Goal: Task Accomplishment & Management: Use online tool/utility

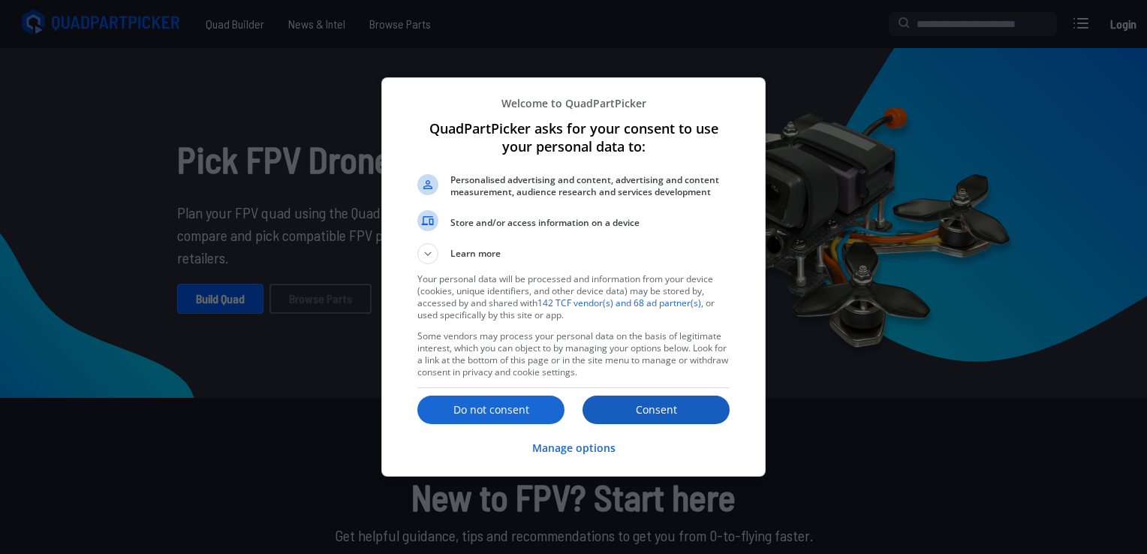
click at [634, 411] on p "Consent" at bounding box center [656, 409] width 147 height 15
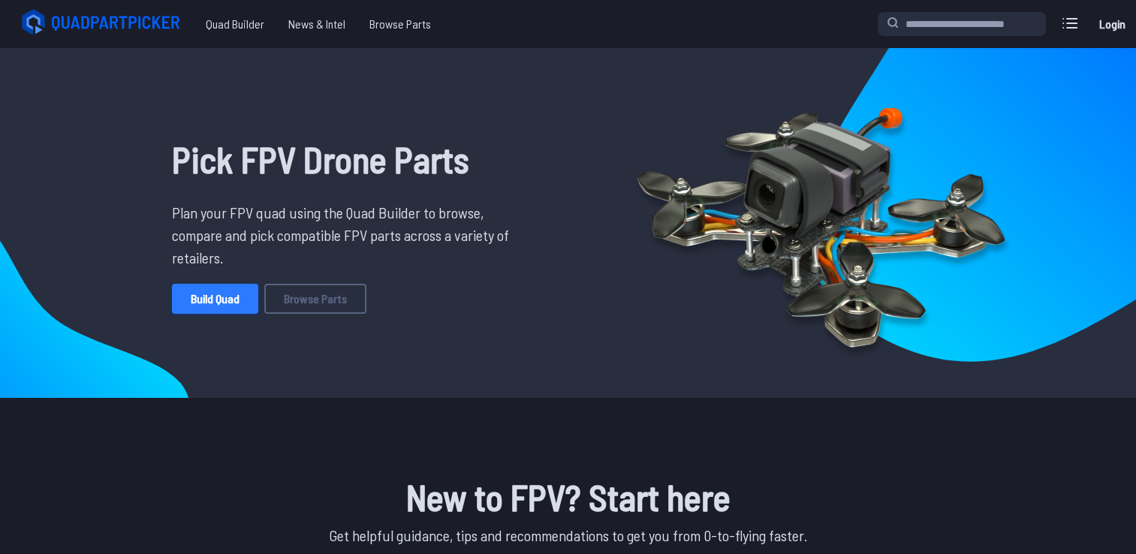
click at [221, 293] on link "Build Quad" at bounding box center [215, 299] width 86 height 30
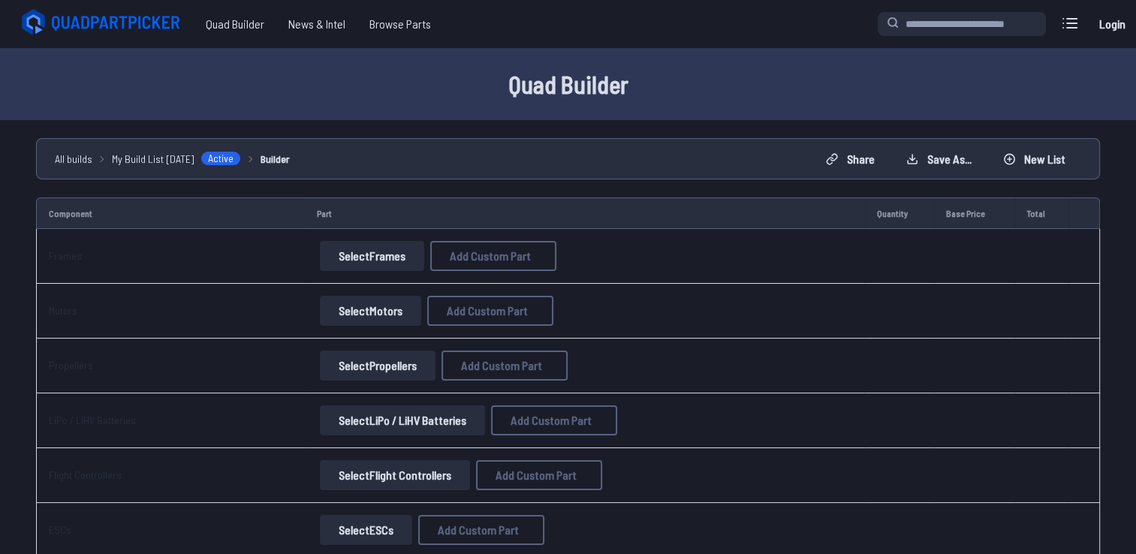
click at [378, 272] on td "Select Frames Add Custom Part Add Custom Part Part name* Brand / Manufacturer P…" at bounding box center [585, 256] width 560 height 55
click at [358, 303] on button "Select Motors" at bounding box center [370, 311] width 101 height 30
click at [368, 306] on button "Select Motors" at bounding box center [370, 311] width 101 height 30
click at [381, 298] on button "Select Motors" at bounding box center [370, 311] width 101 height 30
click at [379, 311] on button "Select Motors" at bounding box center [370, 311] width 101 height 30
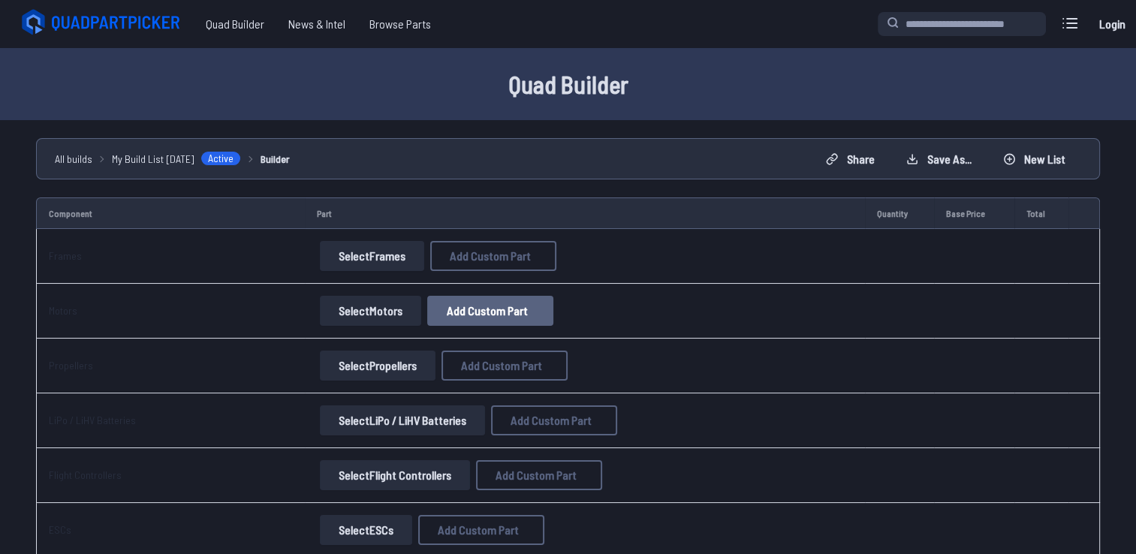
click at [472, 315] on span "Add Custom Part" at bounding box center [487, 311] width 81 height 12
select select "**********"
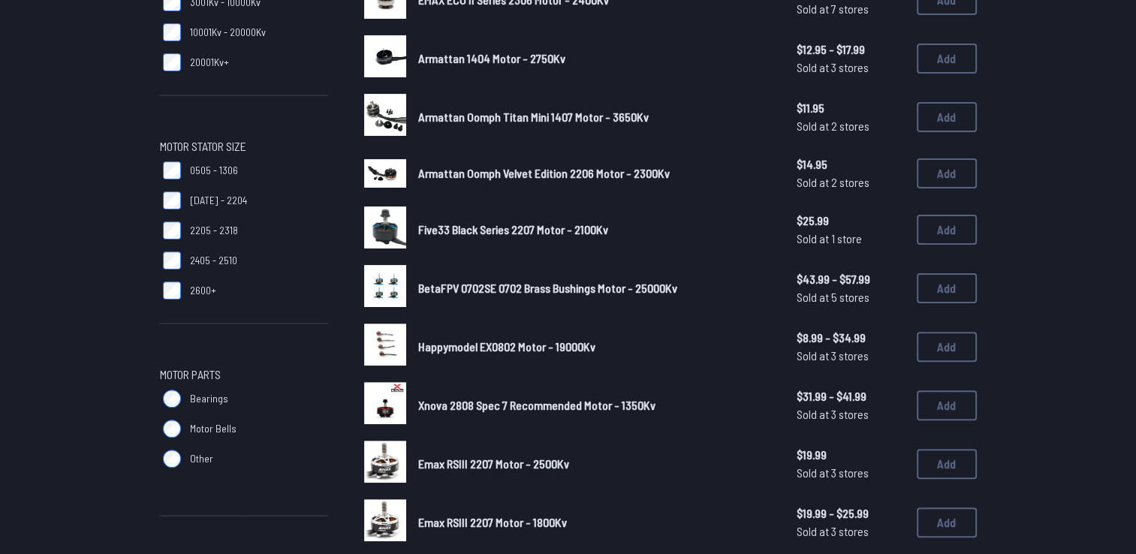
scroll to position [357, 0]
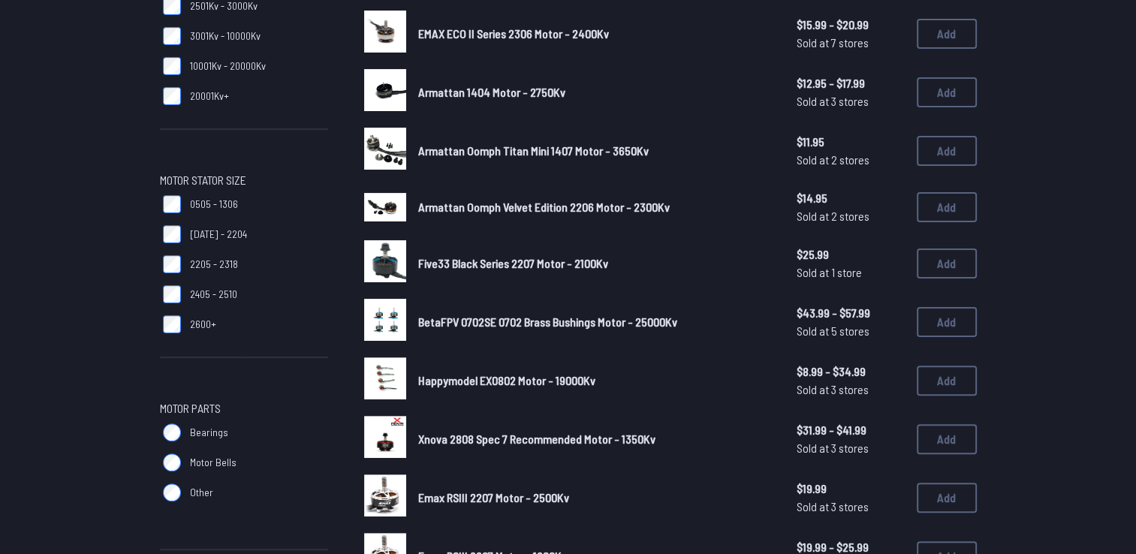
click at [183, 326] on label "2600+" at bounding box center [244, 324] width 168 height 30
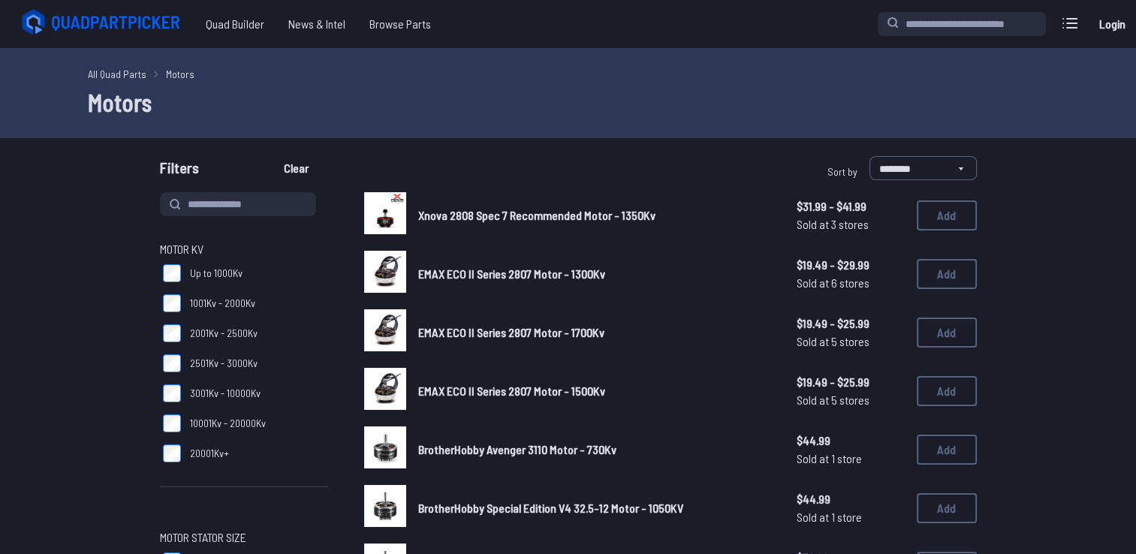
scroll to position [357, 0]
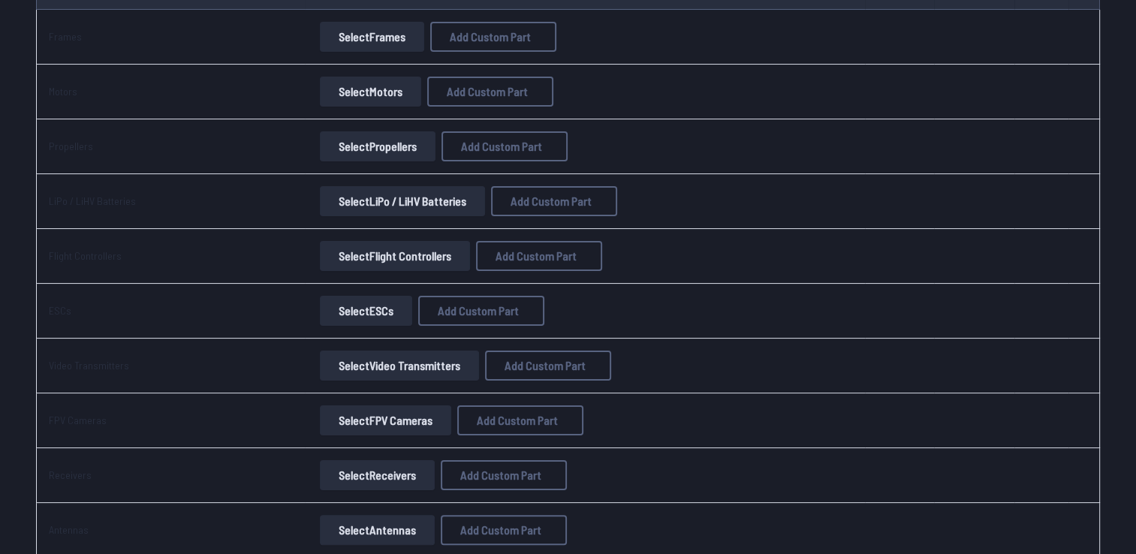
scroll to position [225, 0]
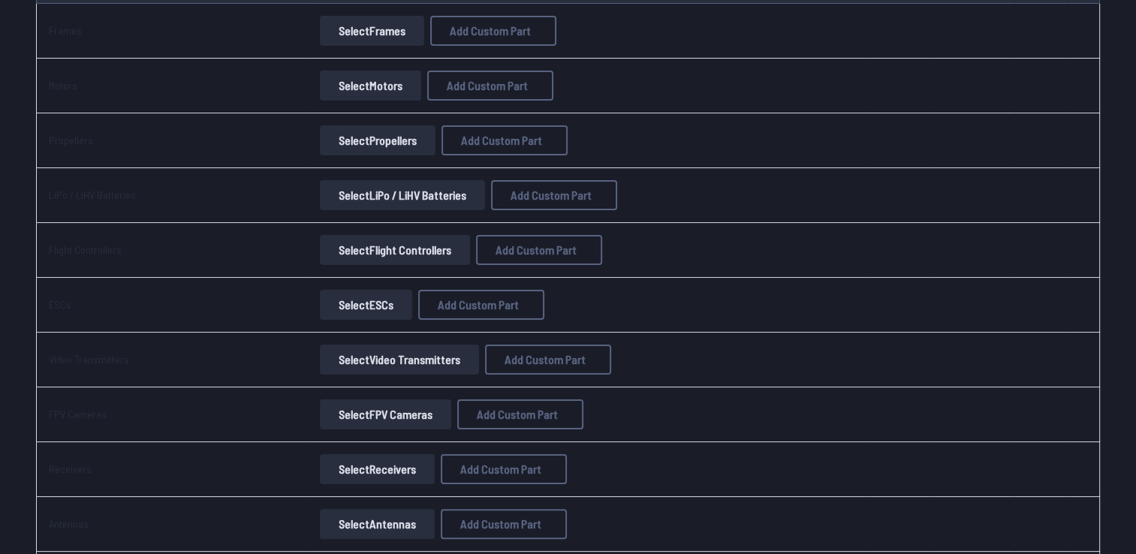
click at [381, 250] on button "Select Flight Controllers" at bounding box center [395, 250] width 150 height 30
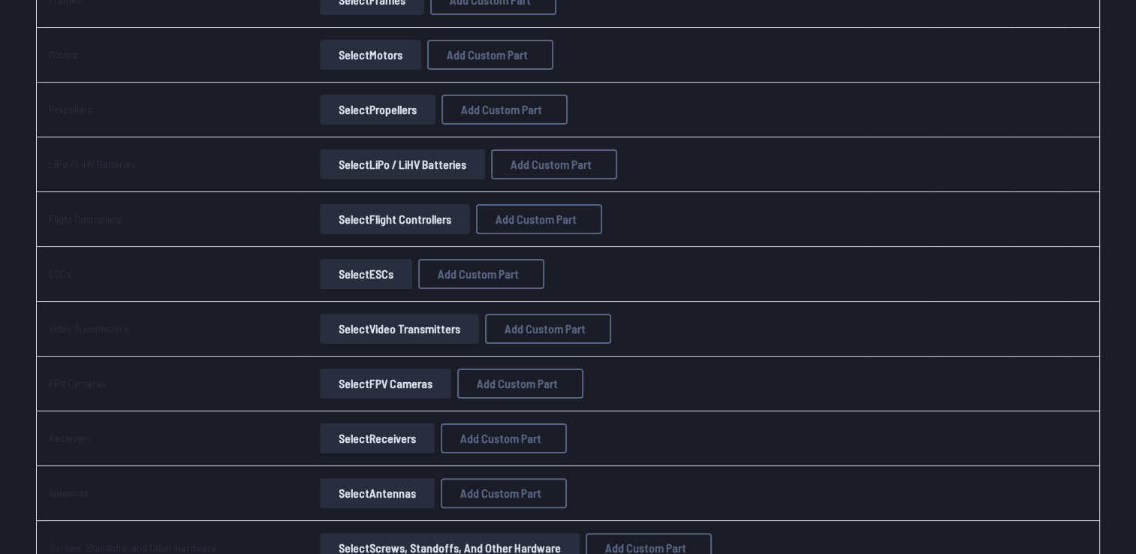
scroll to position [300, 0]
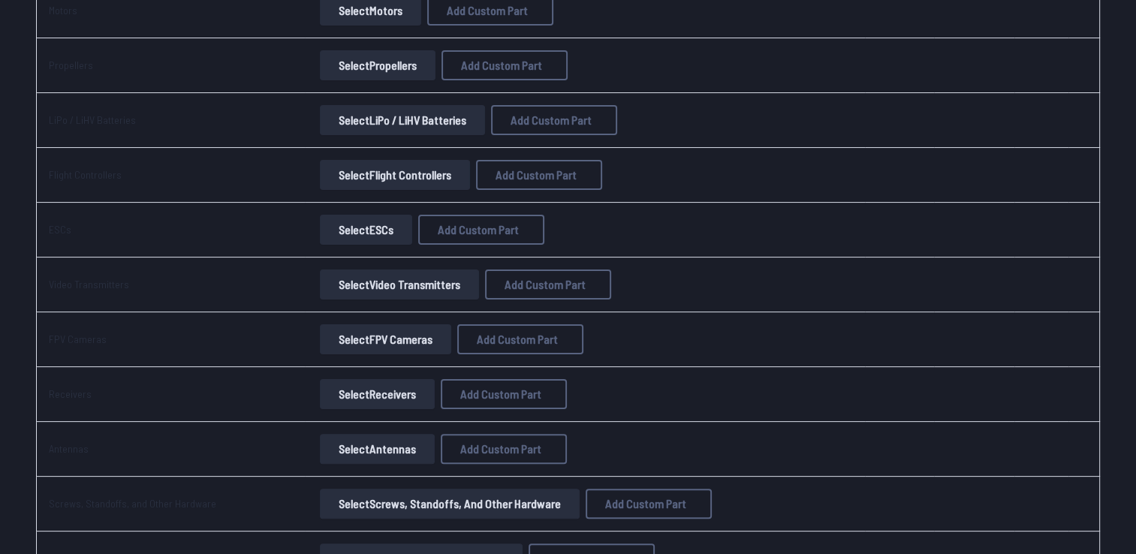
click at [369, 234] on button "Select ESCs" at bounding box center [366, 230] width 92 height 30
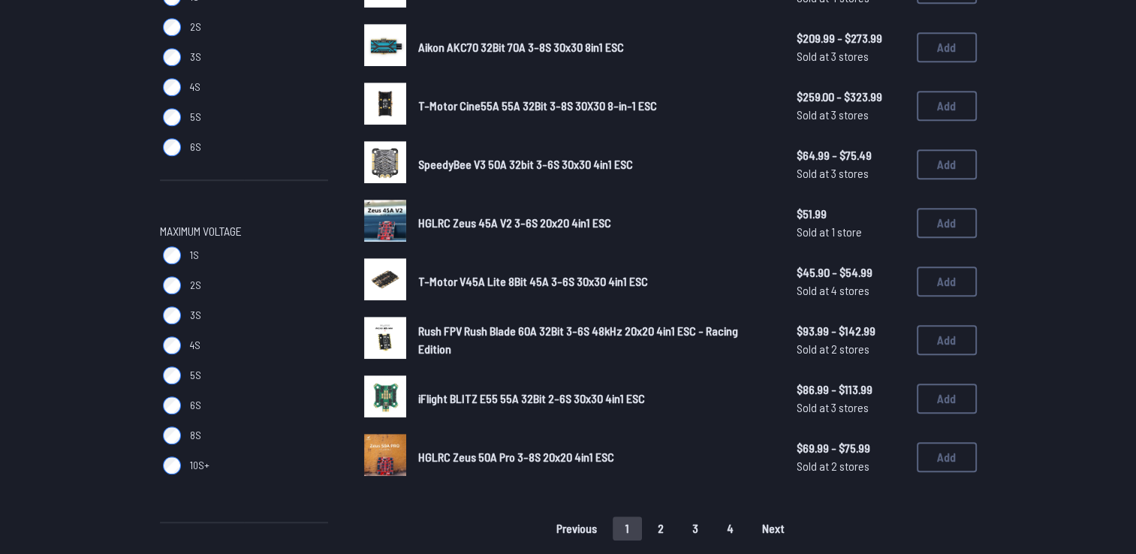
scroll to position [901, 0]
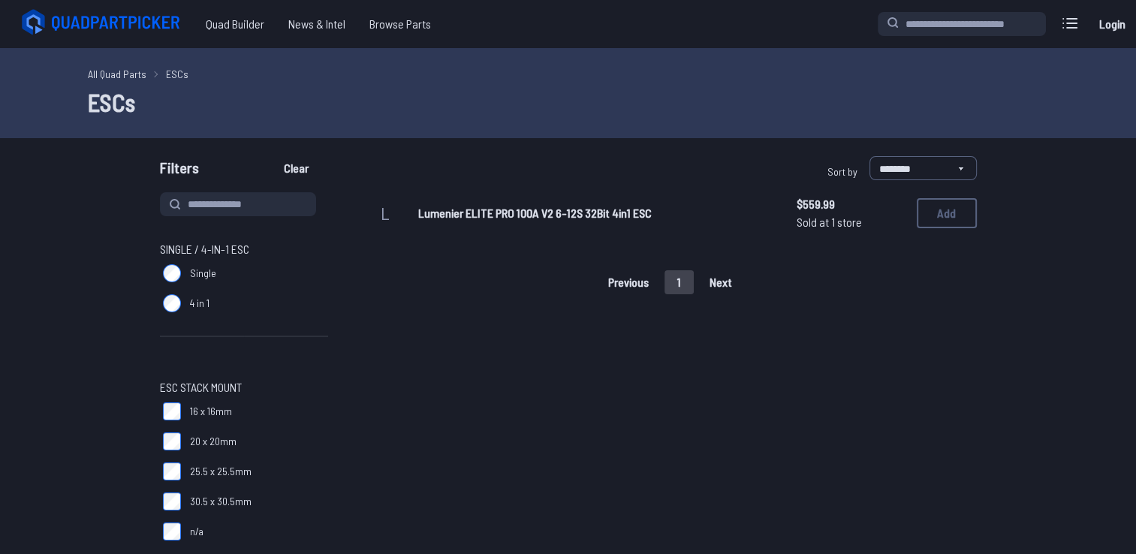
click at [1040, 177] on div "**********" at bounding box center [568, 171] width 961 height 30
click at [940, 218] on button "Add" at bounding box center [947, 213] width 60 height 30
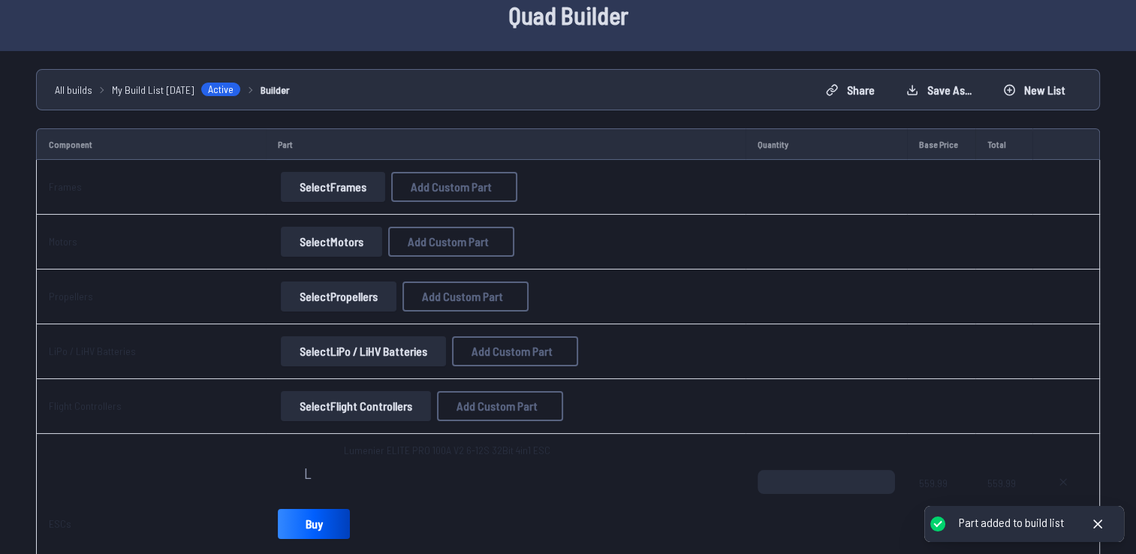
scroll to position [75, 0]
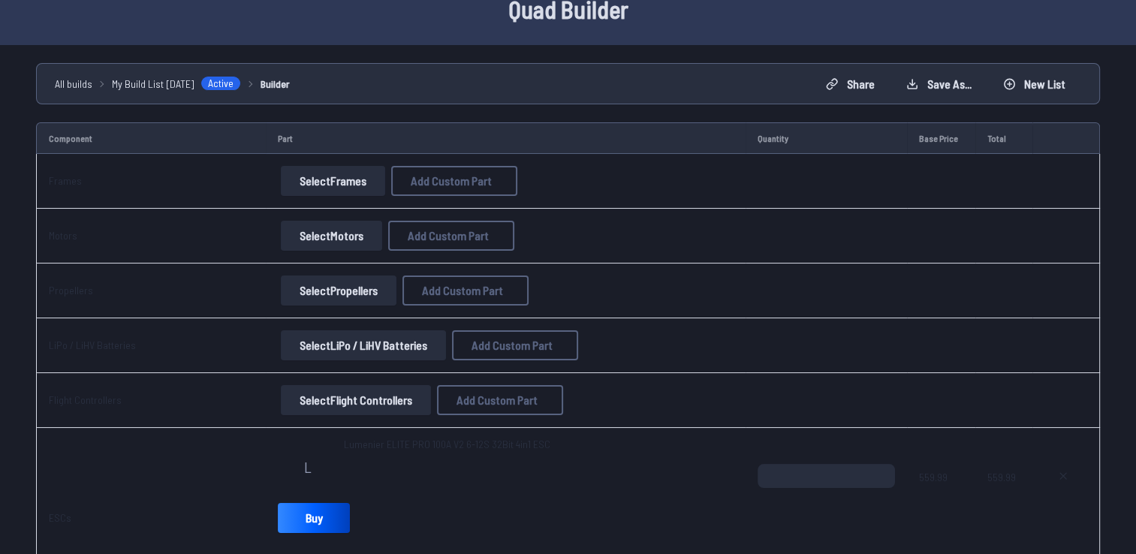
click at [348, 240] on button "Select Motors" at bounding box center [331, 236] width 101 height 30
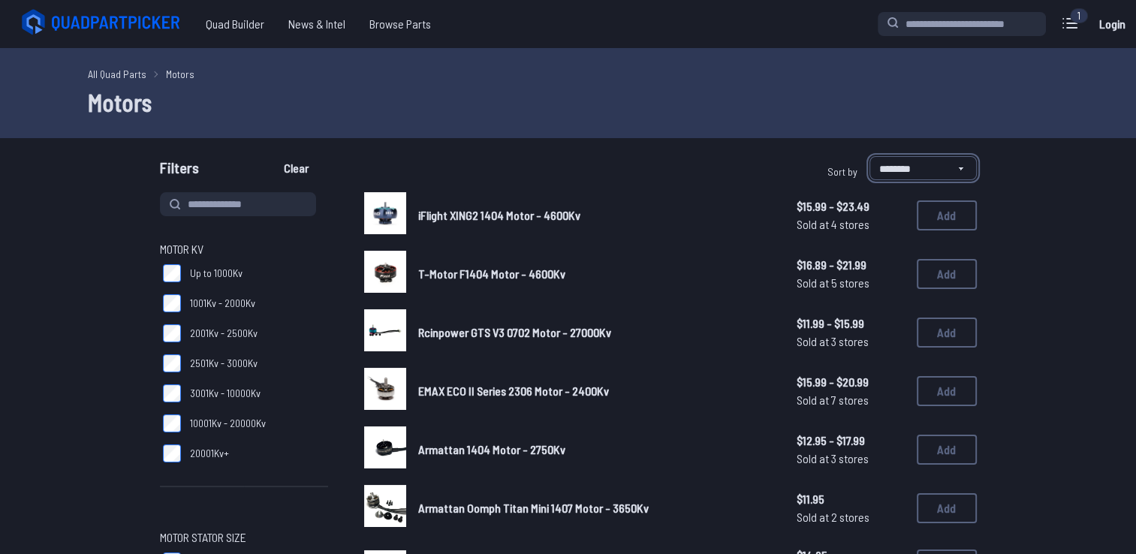
click at [881, 172] on select "**********" at bounding box center [922, 168] width 107 height 24
select select "**********"
click at [869, 156] on select "**********" at bounding box center [922, 168] width 107 height 24
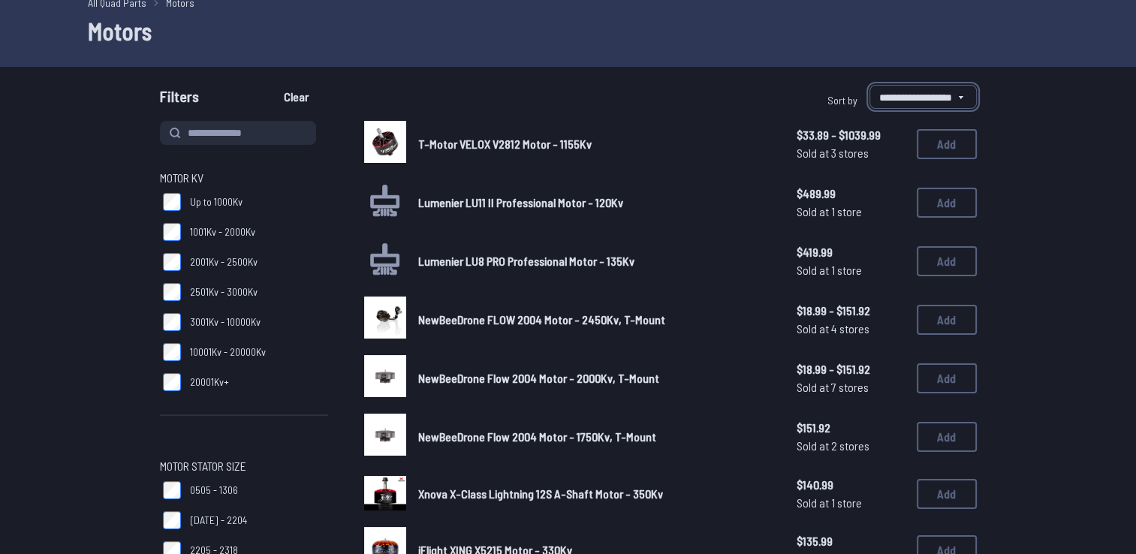
scroll to position [75, 0]
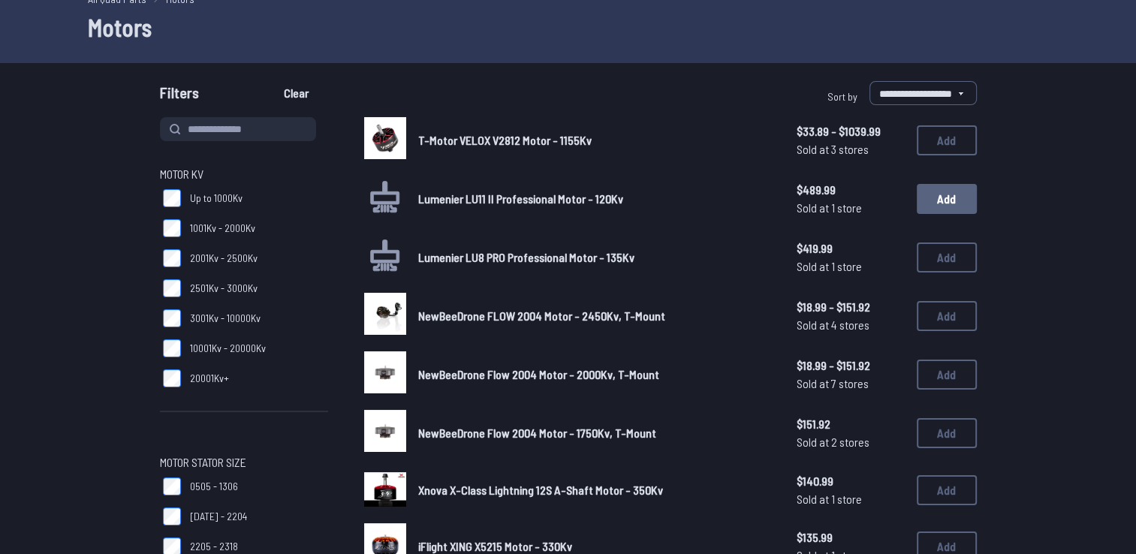
click at [931, 200] on button "Add" at bounding box center [947, 199] width 60 height 30
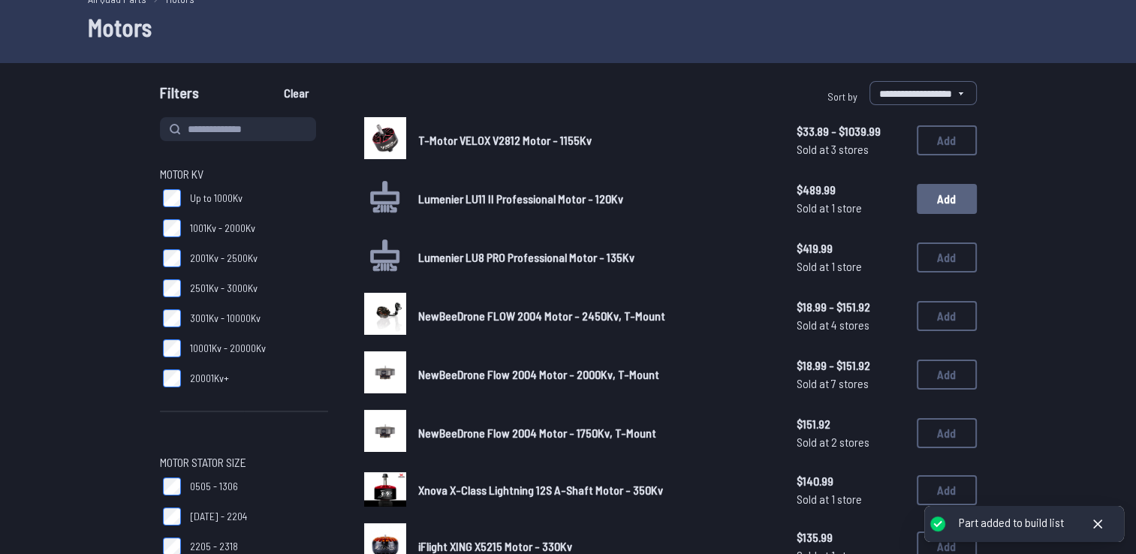
click at [931, 200] on button "Add" at bounding box center [947, 199] width 60 height 30
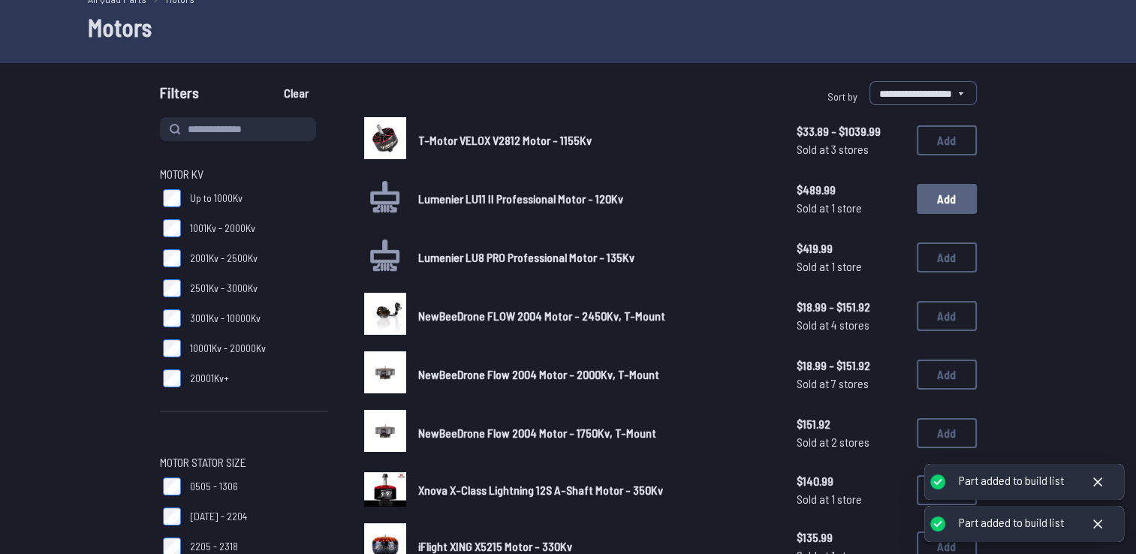
click at [931, 200] on button "Add" at bounding box center [947, 199] width 60 height 30
click at [930, 201] on button "Add" at bounding box center [947, 199] width 60 height 30
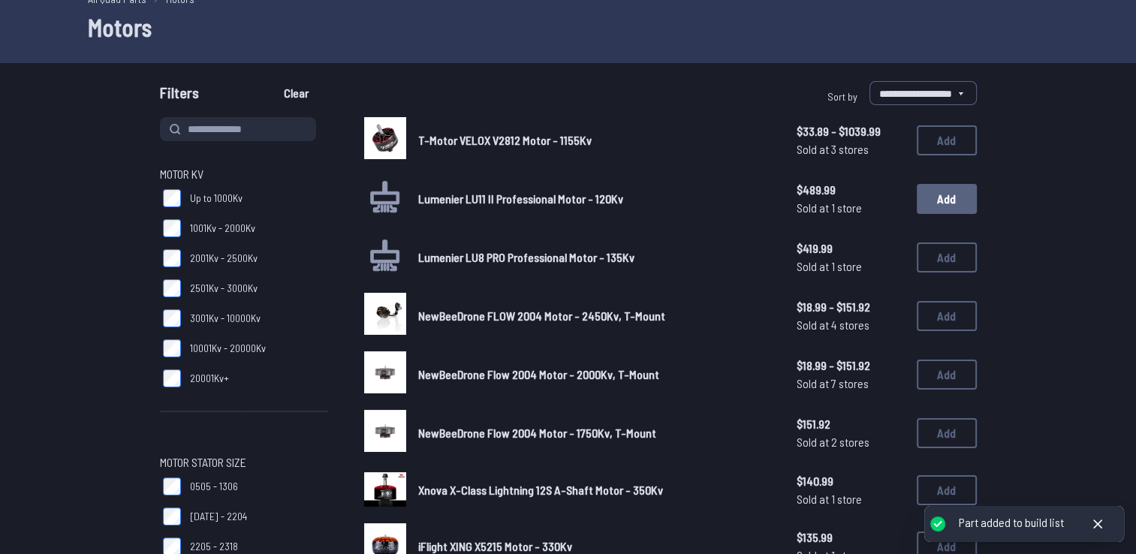
click at [930, 201] on button "Add" at bounding box center [947, 199] width 60 height 30
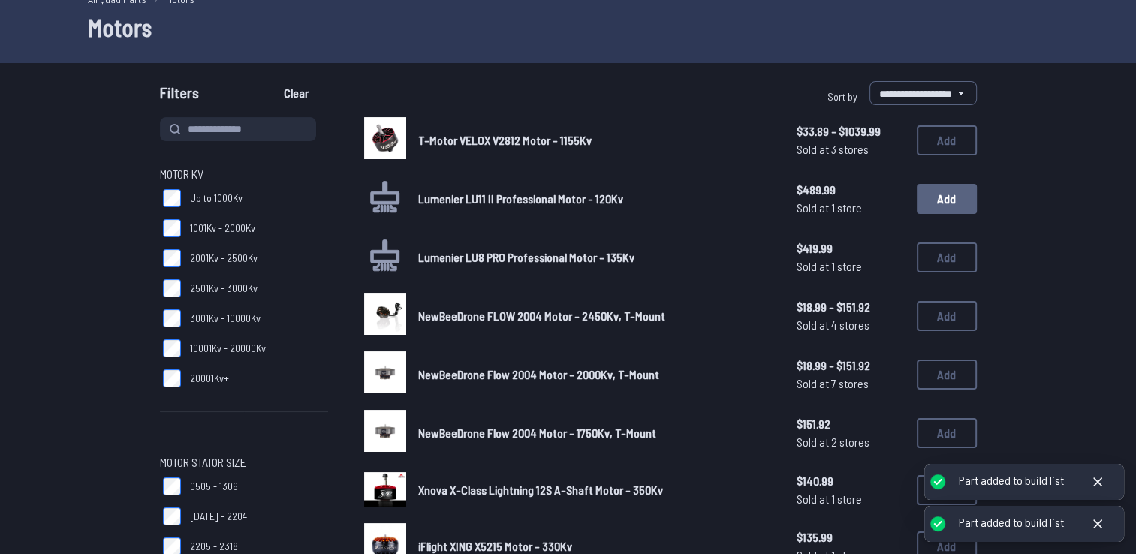
click at [930, 201] on button "Add" at bounding box center [947, 199] width 60 height 30
click at [930, 202] on button "Add" at bounding box center [947, 199] width 60 height 30
click at [930, 203] on button "Add" at bounding box center [947, 199] width 60 height 30
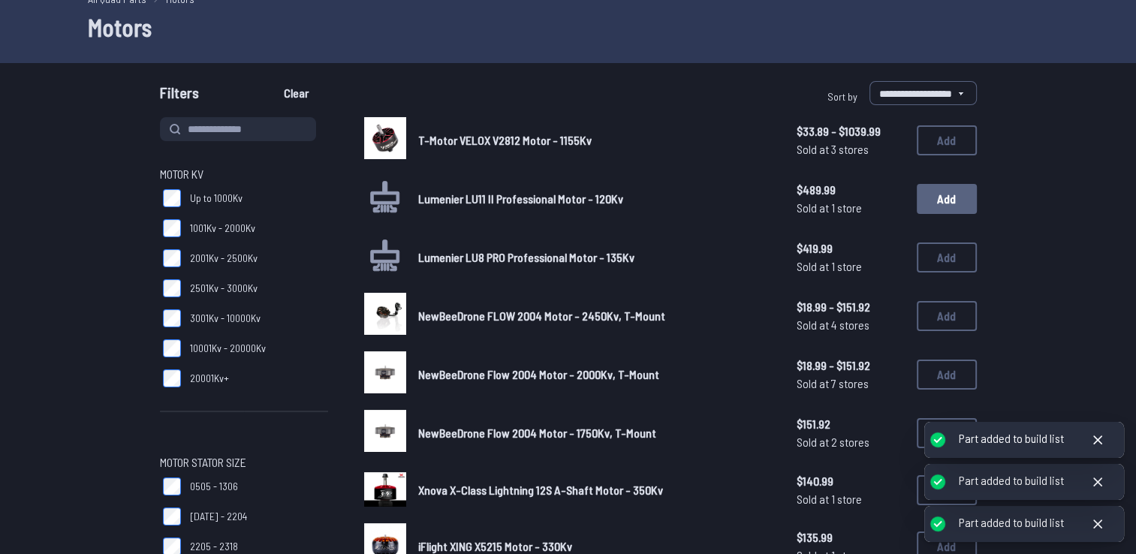
click at [930, 203] on button "Add" at bounding box center [947, 199] width 60 height 30
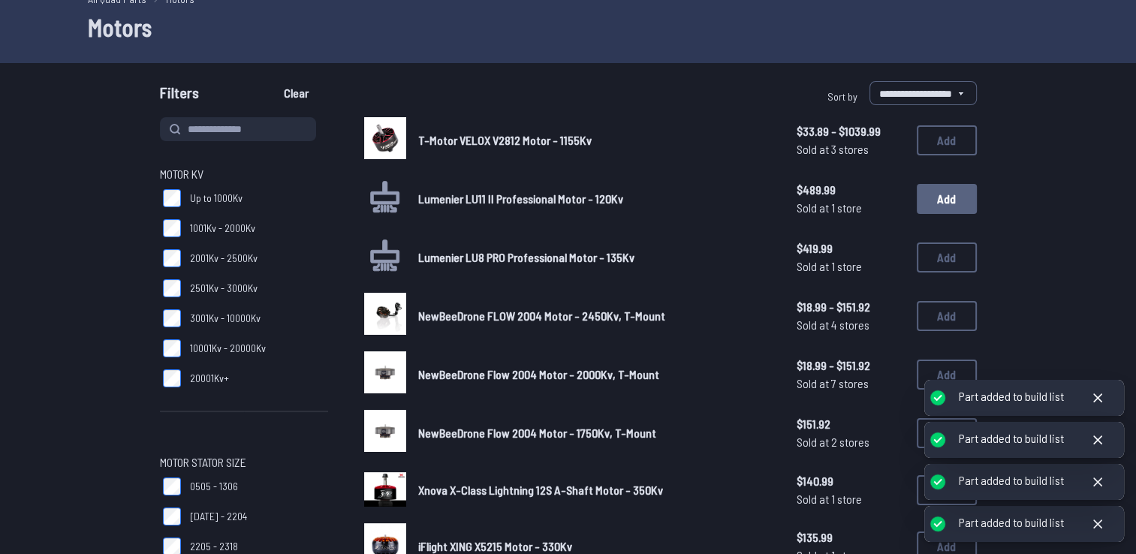
click at [930, 203] on button "Add" at bounding box center [947, 199] width 60 height 30
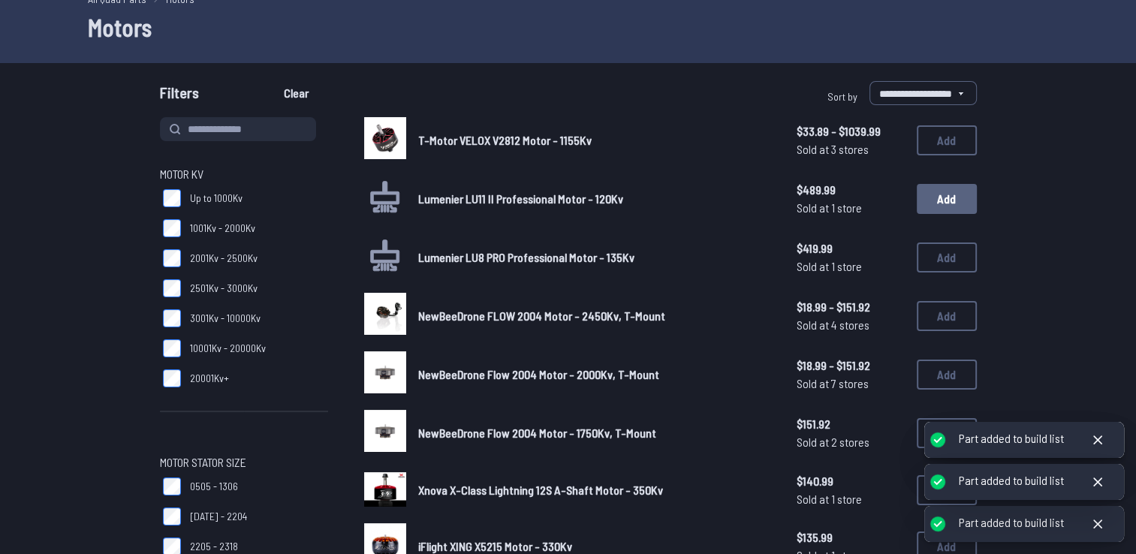
click at [930, 203] on button "Add" at bounding box center [947, 199] width 60 height 30
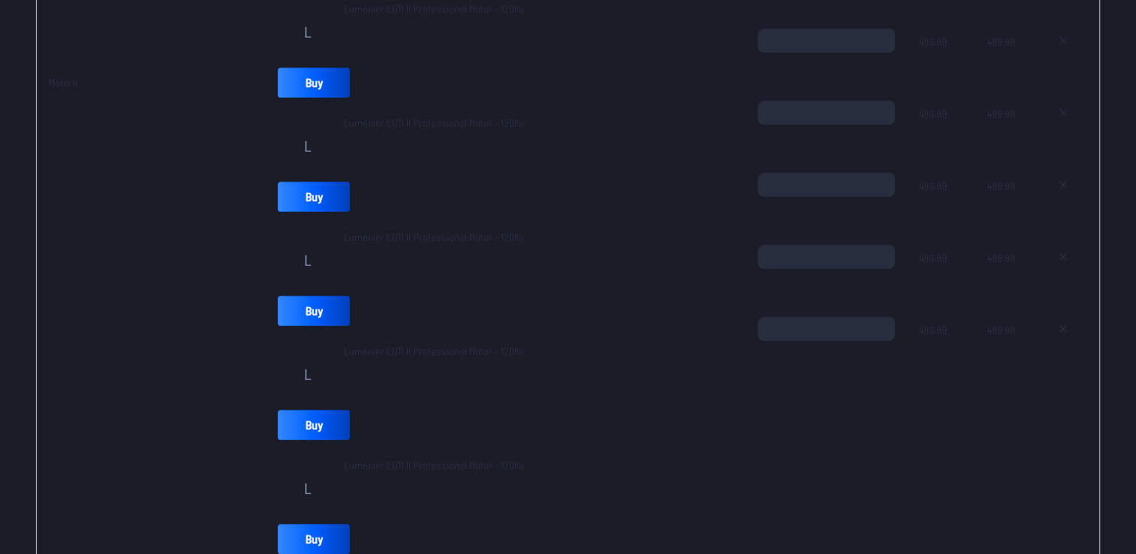
scroll to position [751, 0]
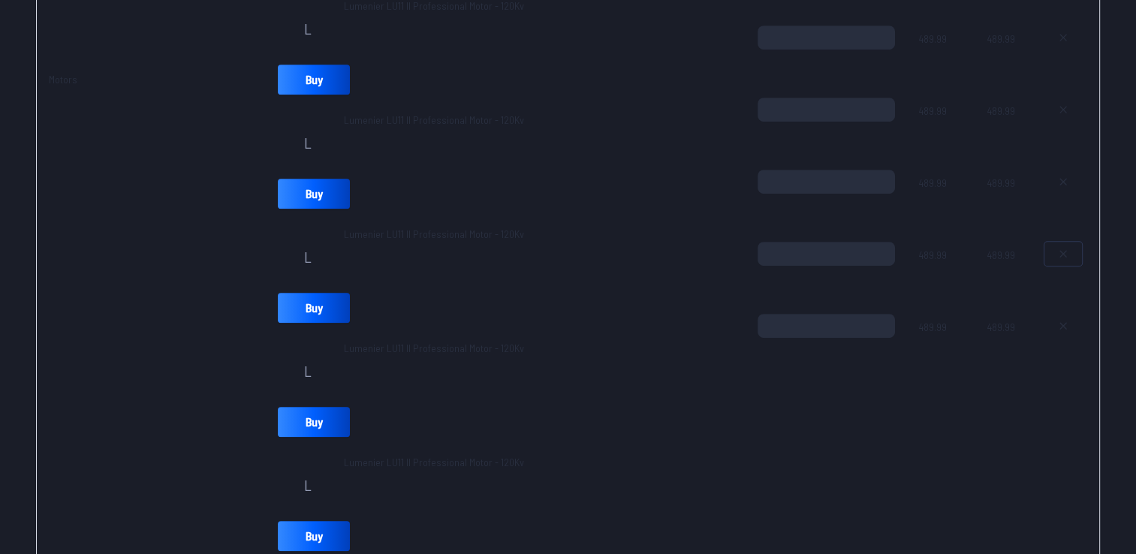
click at [1058, 256] on icon at bounding box center [1063, 254] width 12 height 12
type textarea "**********"
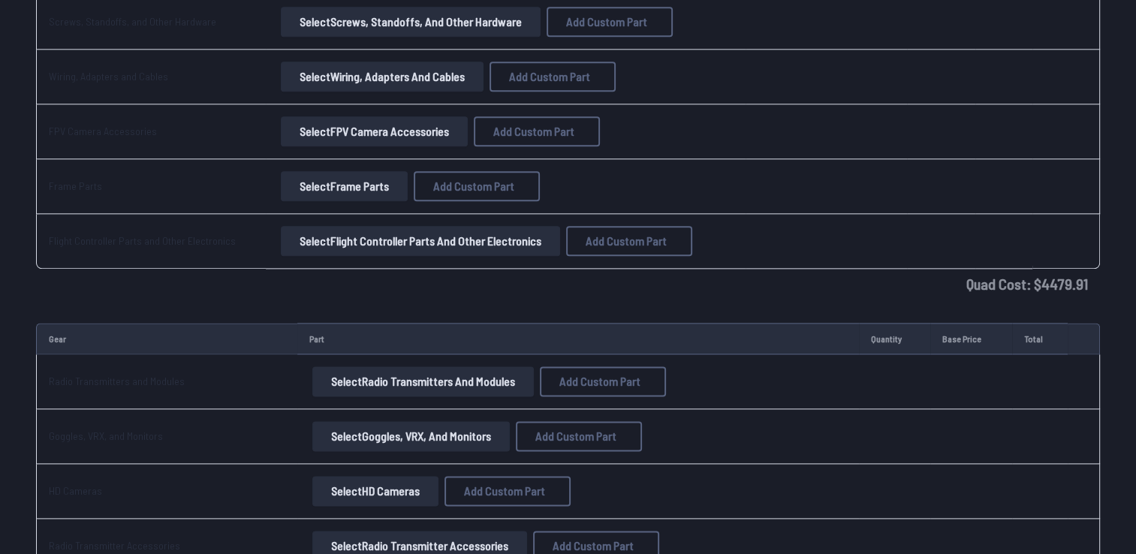
scroll to position [1827, 0]
